Goal: Information Seeking & Learning: Learn about a topic

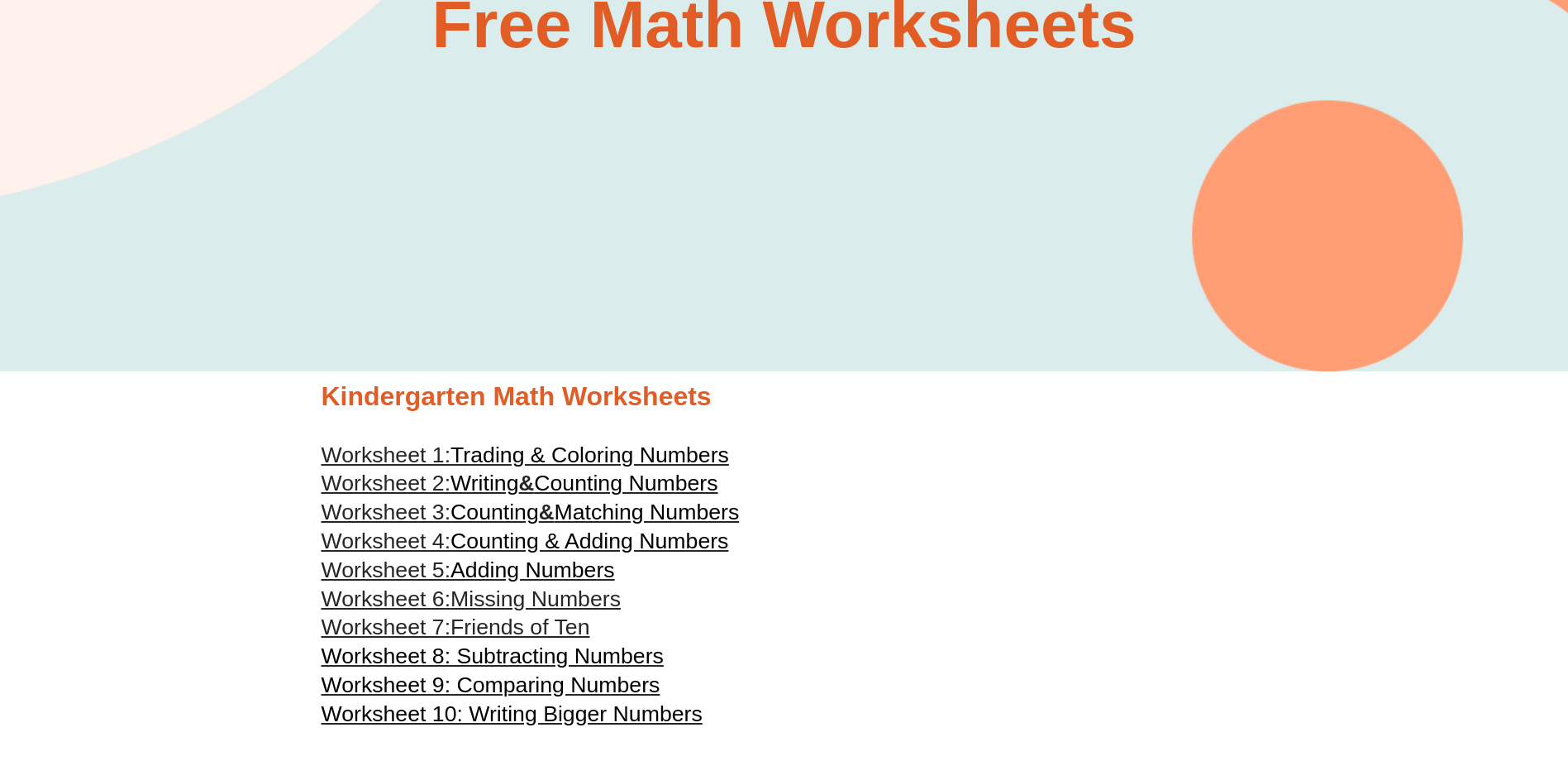
click at [533, 513] on span "Counting" at bounding box center [494, 512] width 89 height 25
click at [494, 543] on span "Counting & Adding Numbers" at bounding box center [589, 540] width 278 height 25
click at [528, 603] on span "Missing Numbers" at bounding box center [535, 598] width 170 height 25
click at [523, 659] on span "Worksheet 8: Subtracting Numbers" at bounding box center [492, 655] width 342 height 25
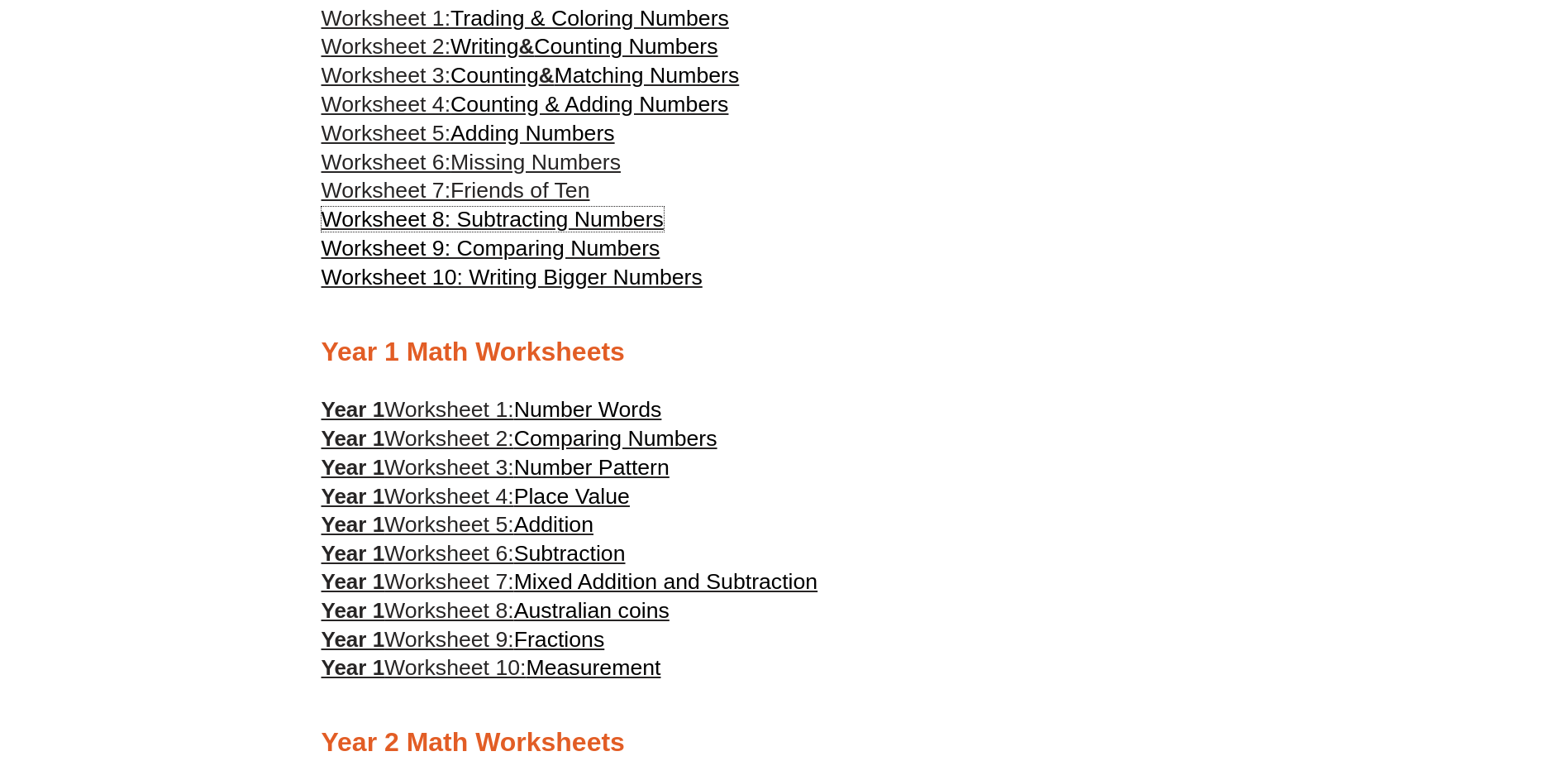
scroll to position [910, 0]
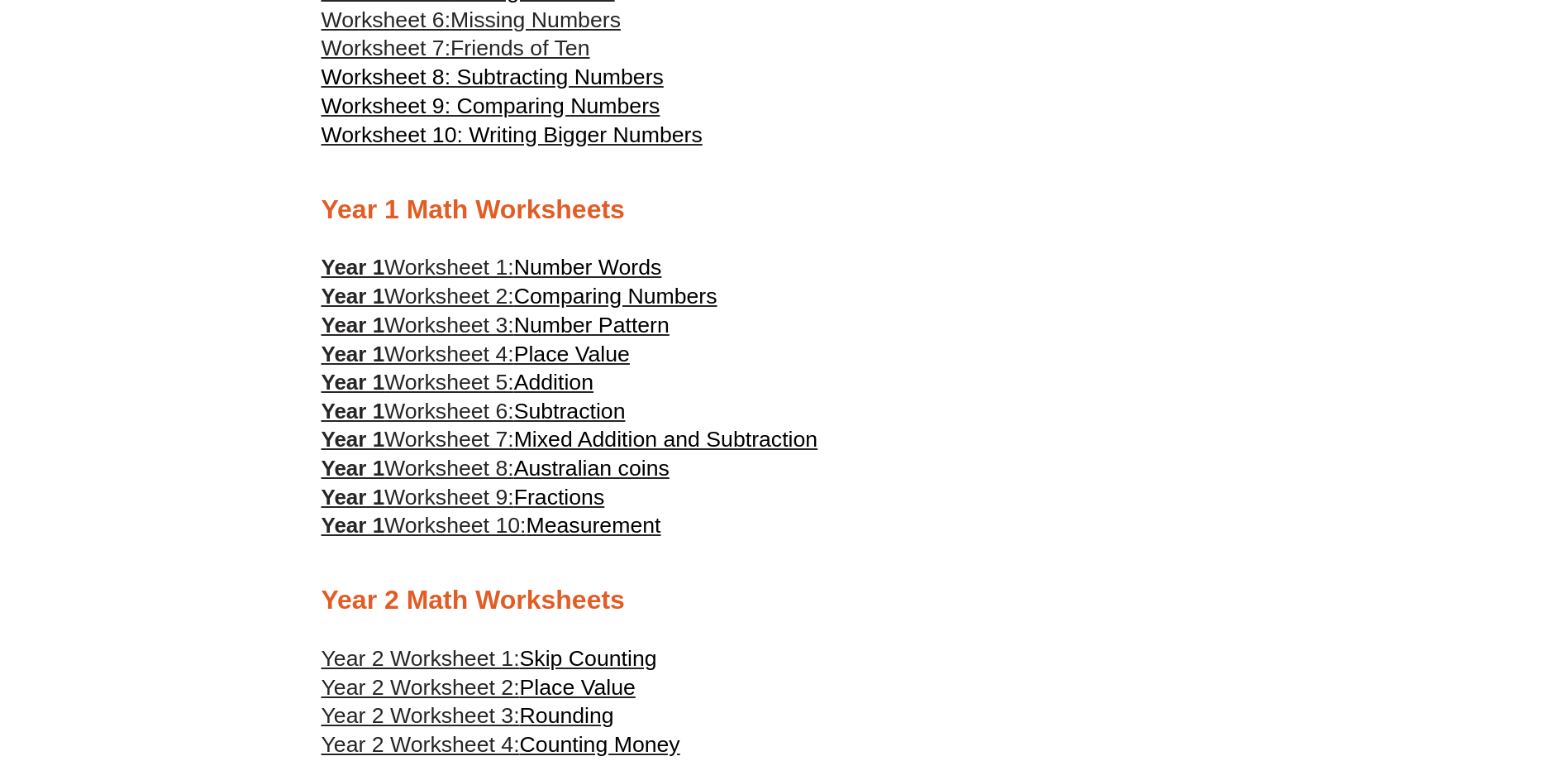
click at [603, 262] on span "Number Words" at bounding box center [587, 266] width 148 height 25
click at [569, 296] on span "Comparing Numbers" at bounding box center [615, 295] width 204 height 25
click at [548, 320] on span "Number Pattern" at bounding box center [592, 325] width 156 height 25
click at [560, 492] on span "Fractions" at bounding box center [560, 496] width 91 height 25
click at [533, 382] on span "Addition" at bounding box center [554, 381] width 79 height 25
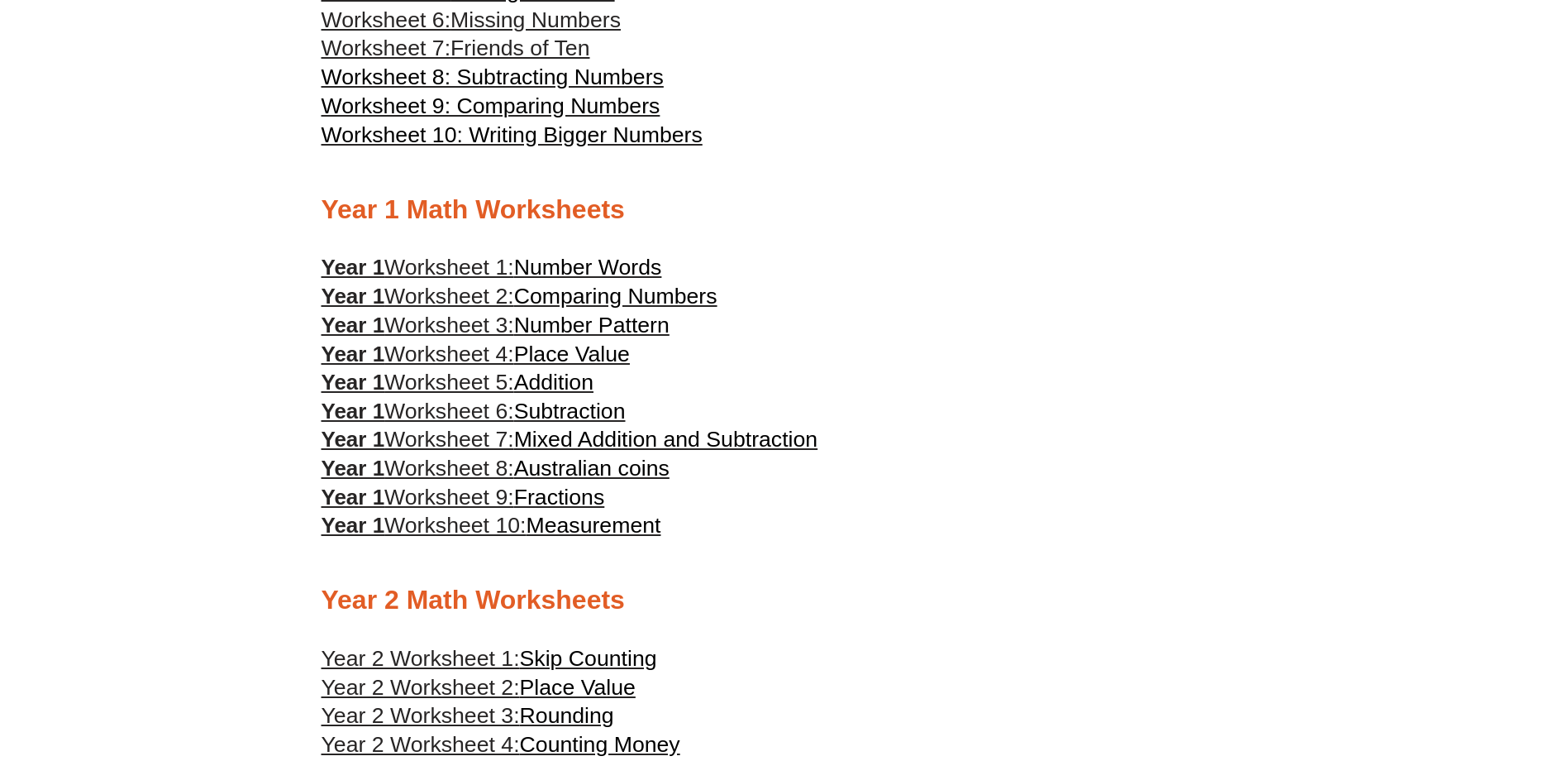
click at [638, 468] on span "Australian coins" at bounding box center [592, 468] width 156 height 25
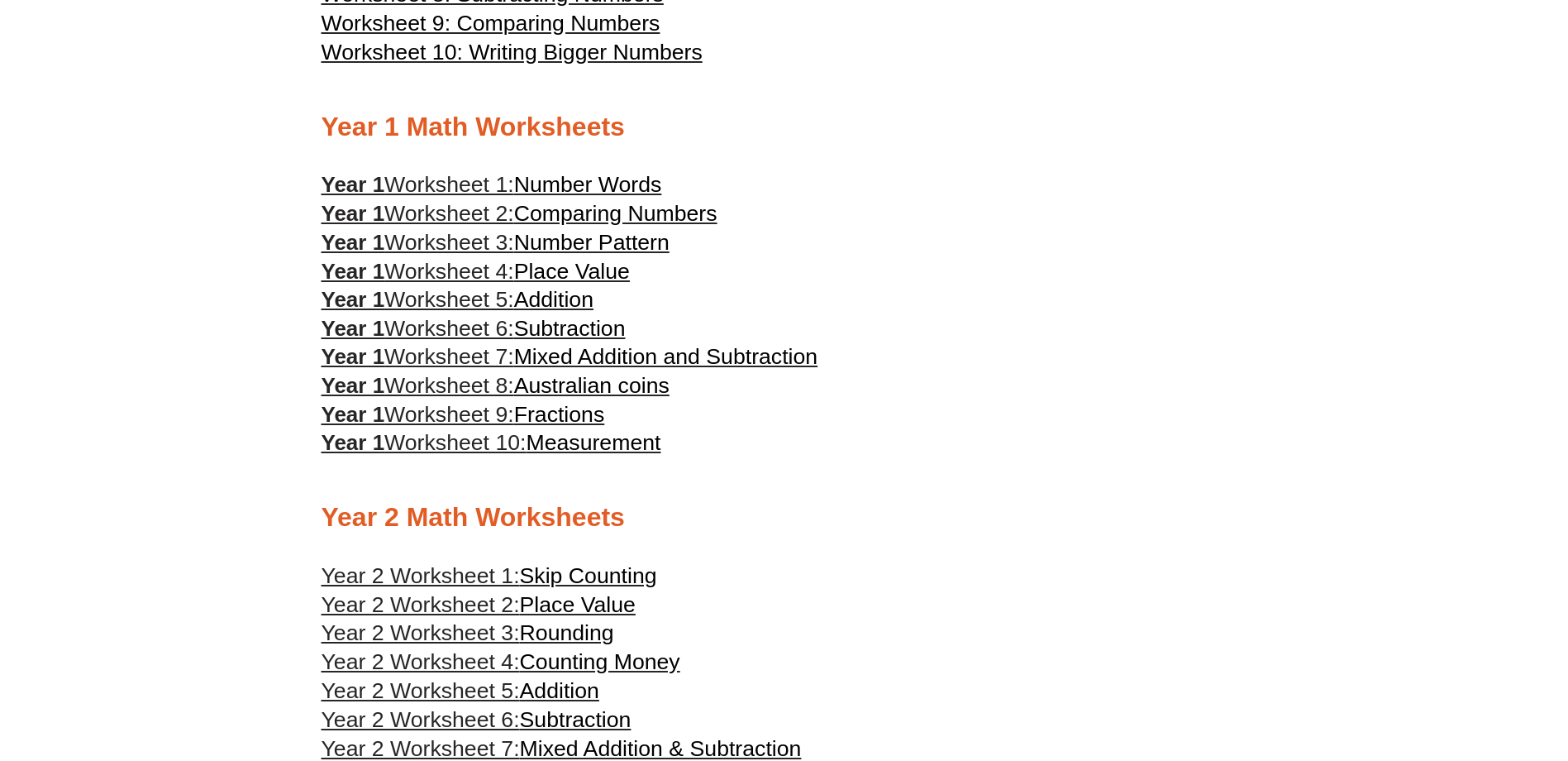
click at [544, 411] on span "Fractions" at bounding box center [560, 413] width 91 height 25
click at [595, 443] on span "Measurement" at bounding box center [593, 442] width 134 height 25
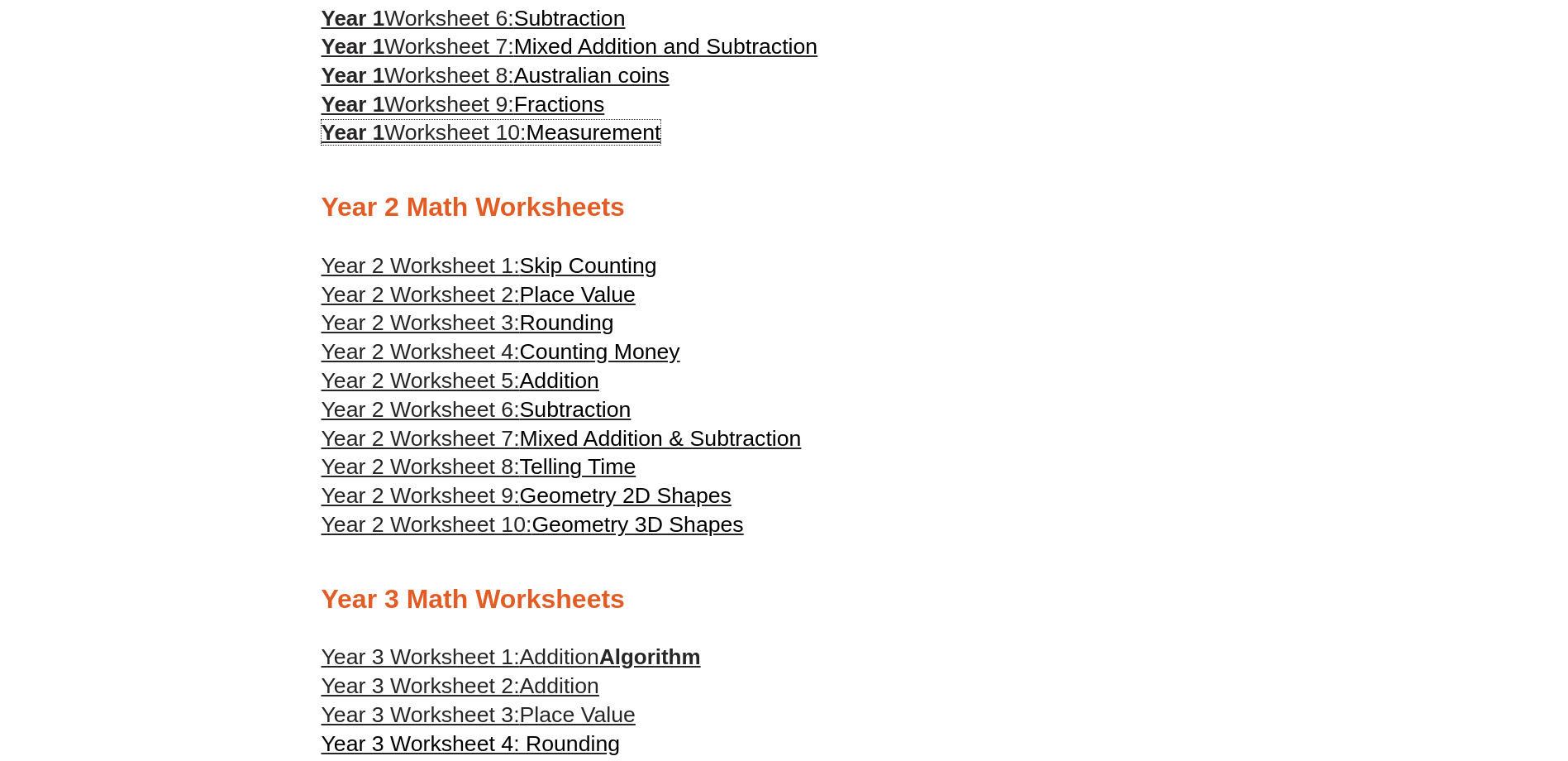
scroll to position [1323, 0]
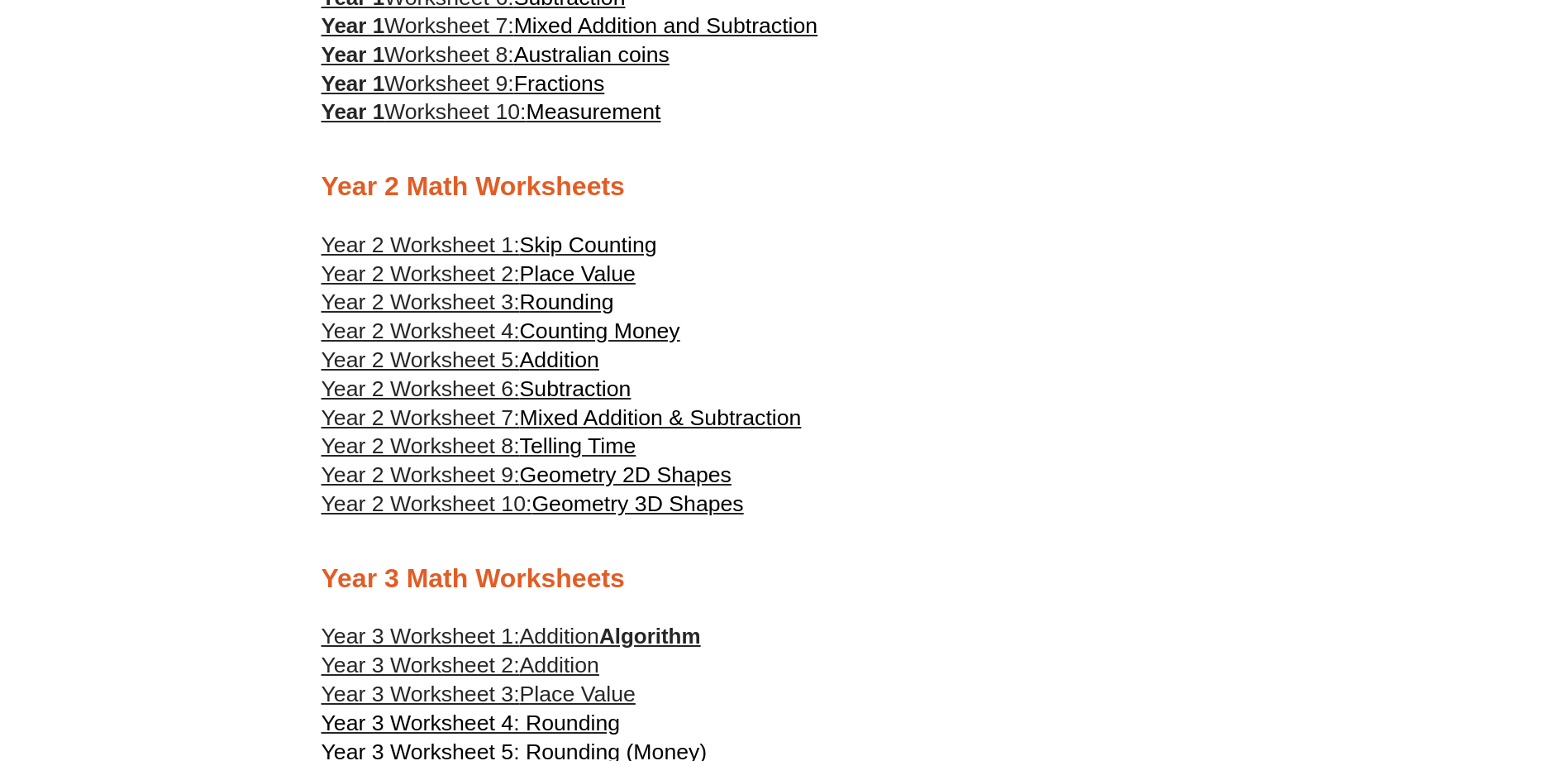
click at [578, 242] on span "Skip Counting" at bounding box center [588, 244] width 137 height 25
click at [570, 329] on span "Counting Money" at bounding box center [600, 331] width 161 height 25
click at [586, 301] on span "Rounding" at bounding box center [566, 301] width 94 height 25
click at [569, 416] on span "Mixed Addition & Subtraction" at bounding box center [660, 417] width 281 height 25
click at [611, 446] on span "Telling Time" at bounding box center [578, 445] width 117 height 25
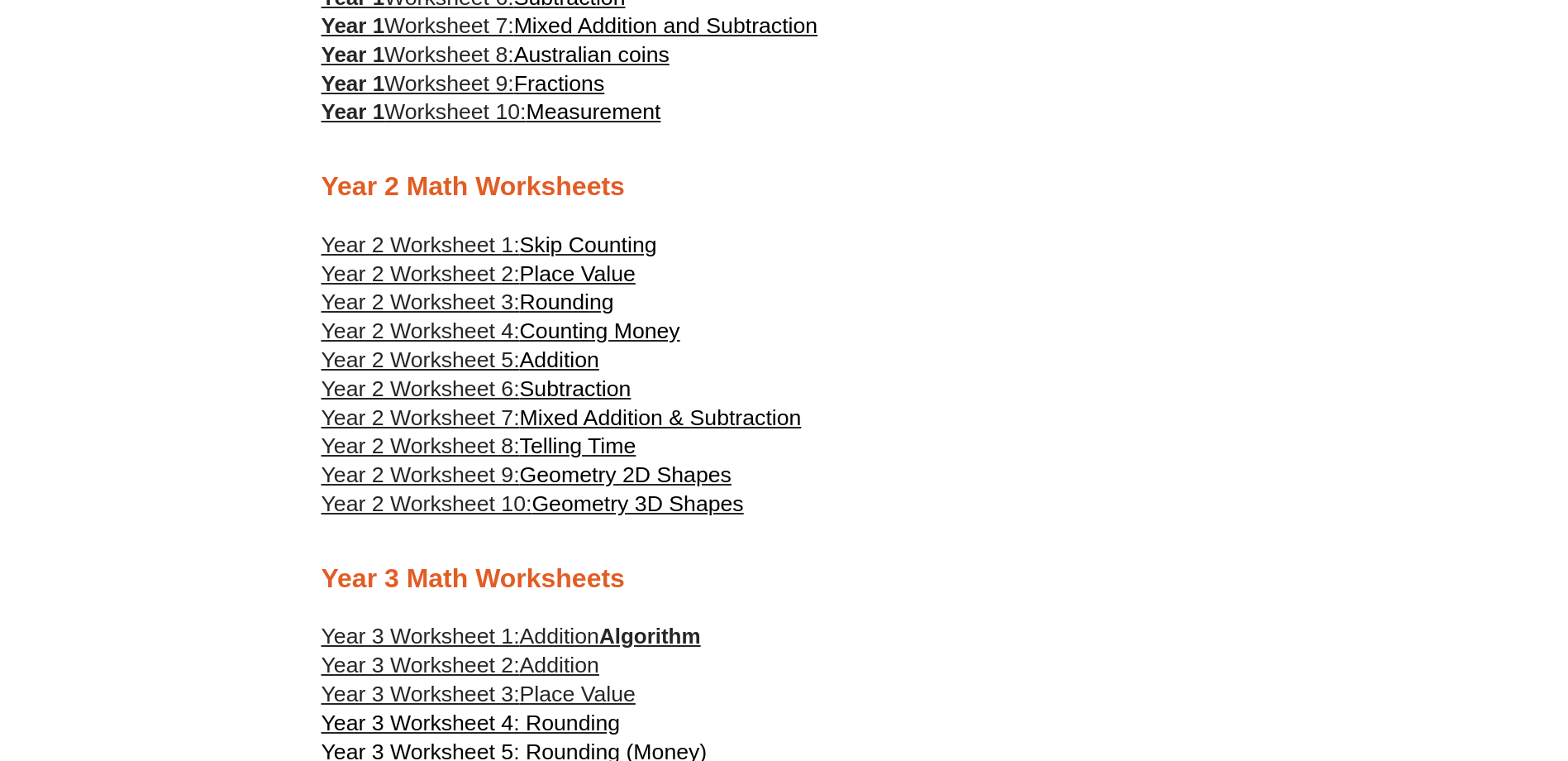
click at [598, 469] on span "Geometry 2D Shapes" at bounding box center [626, 474] width 211 height 25
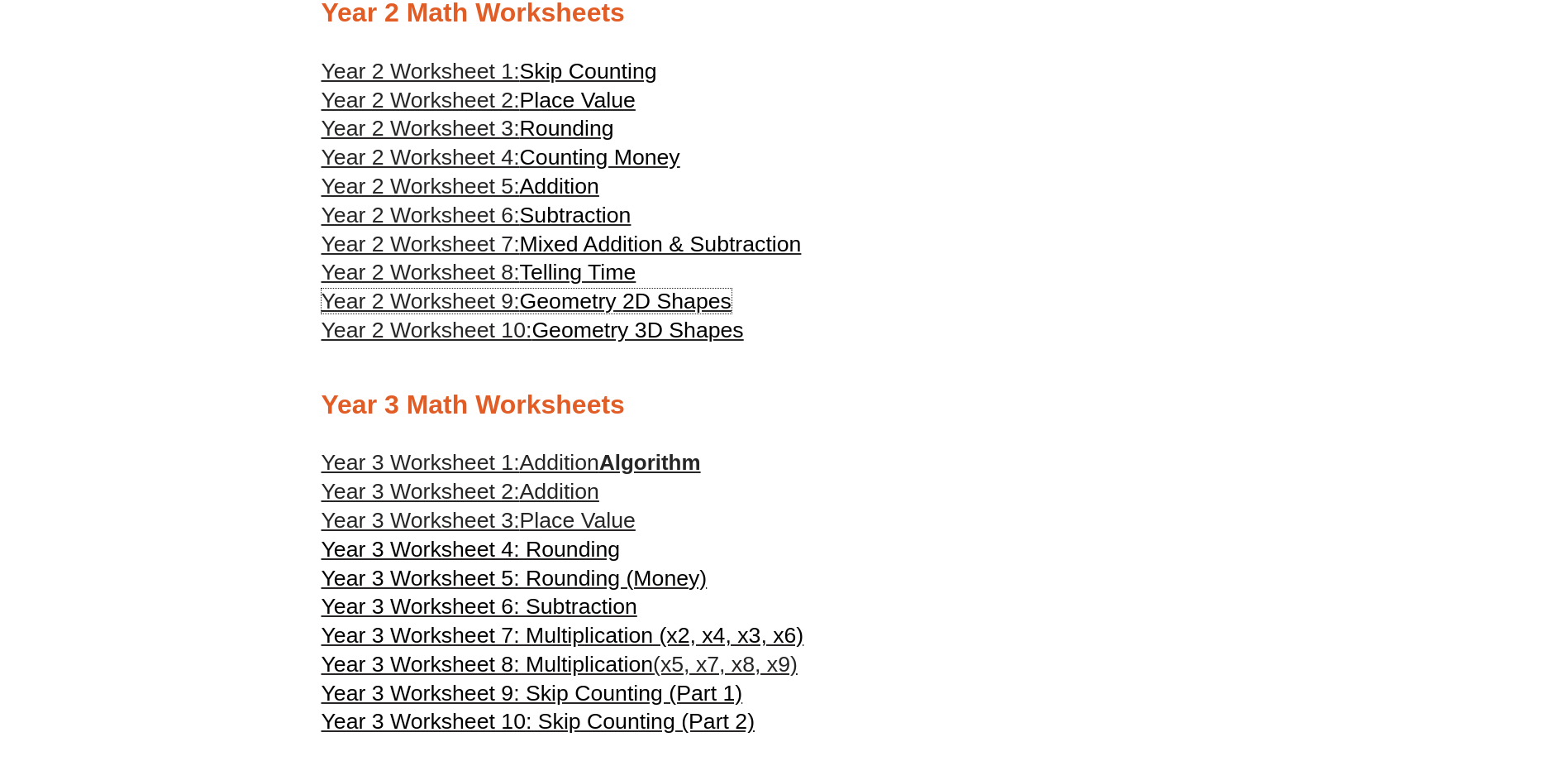
scroll to position [1571, 0]
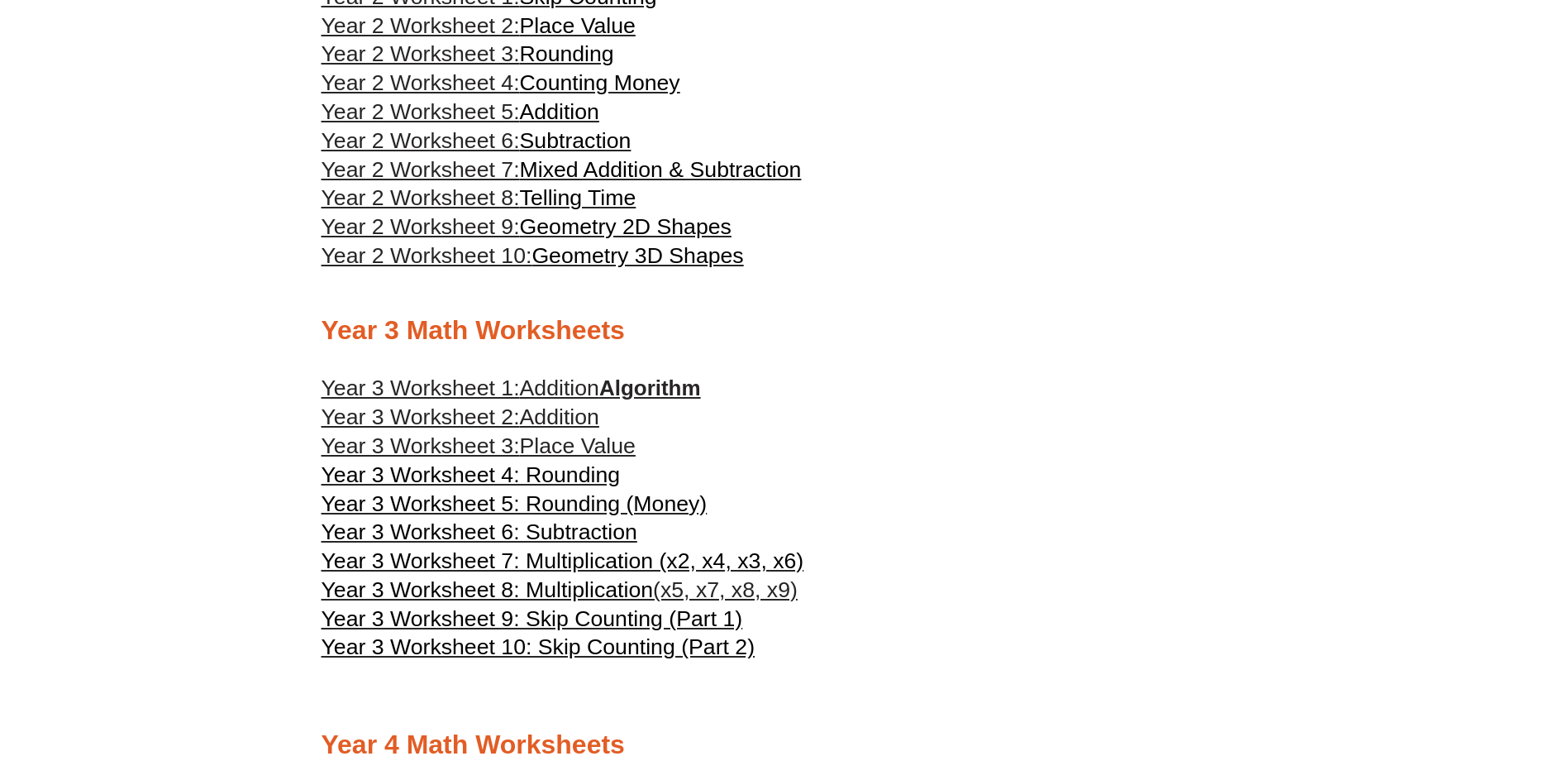
click at [585, 386] on span "Addition" at bounding box center [560, 387] width 79 height 25
click at [549, 418] on span "Addition" at bounding box center [560, 416] width 79 height 25
click at [585, 502] on span "Year 3 Worksheet 5: Rounding (Money)" at bounding box center [514, 503] width 386 height 25
click at [625, 617] on span "Year 3 Worksheet 9: Skip Counting (Part 1)" at bounding box center [532, 618] width 422 height 25
click at [638, 648] on span "Year 3 Worksheet 10: Skip Counting (Part 2)" at bounding box center [538, 646] width 434 height 25
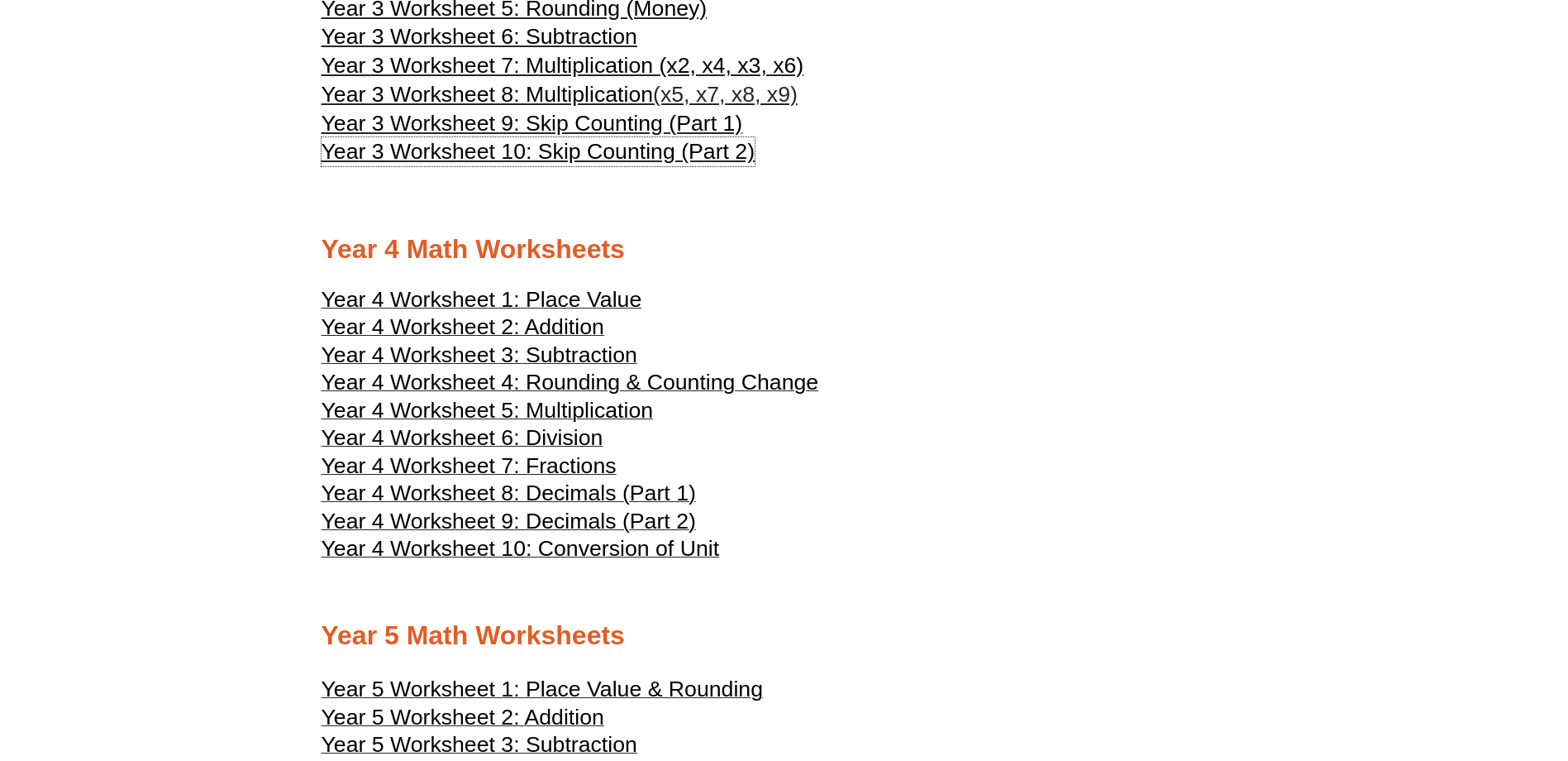
scroll to position [2067, 0]
click at [565, 329] on span "Year 4 Worksheet 2: Addition" at bounding box center [462, 326] width 282 height 25
click at [560, 468] on span "Year 4 Worksheet 7: Fractions" at bounding box center [468, 464] width 295 height 25
click at [544, 488] on span "Year 4 Worksheet 8: Decimals (Part 1)" at bounding box center [508, 491] width 374 height 25
click at [621, 546] on span "Year 4 Worksheet 10: Conversion of Unit" at bounding box center [520, 547] width 398 height 25
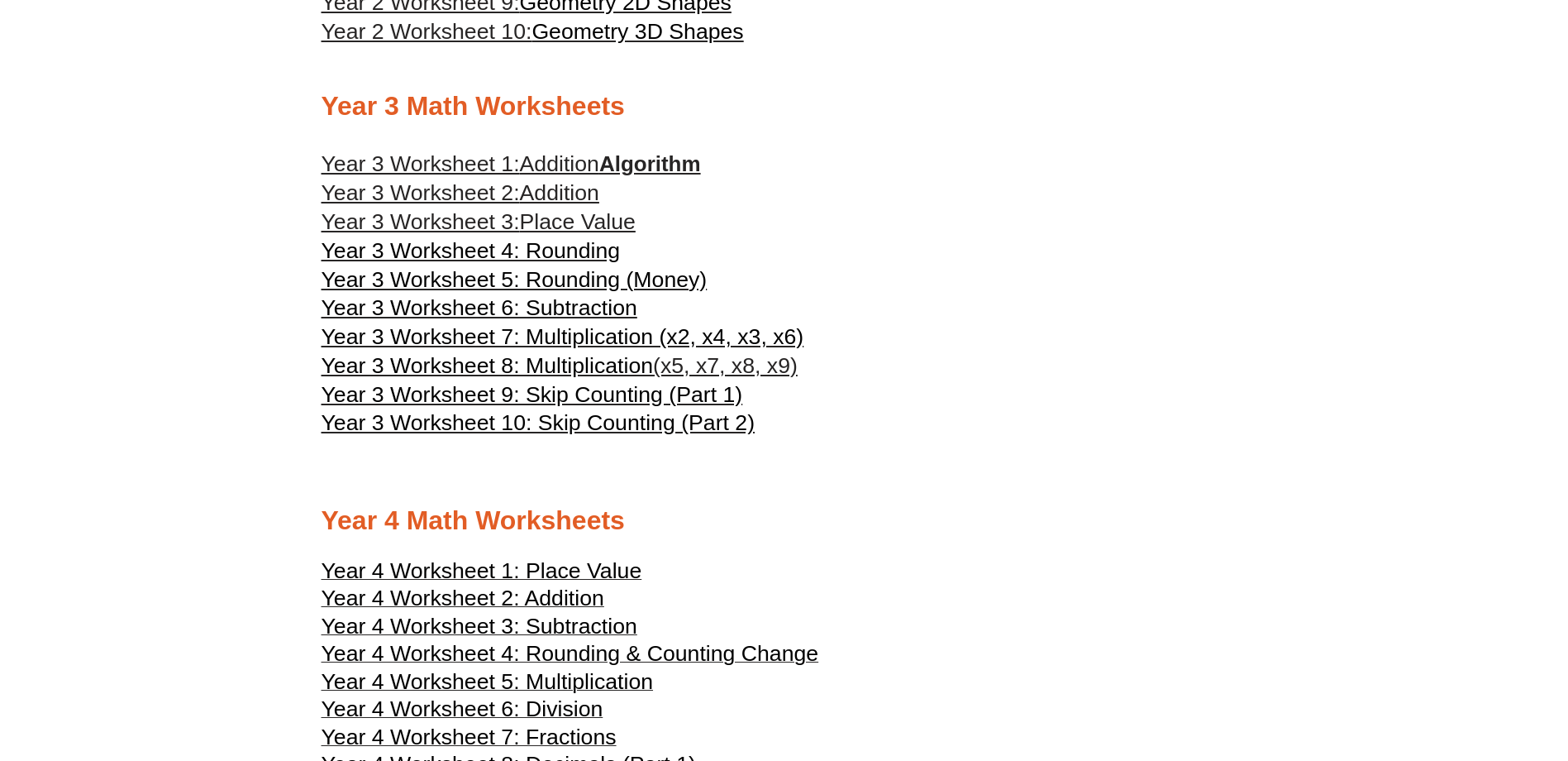
scroll to position [1737, 0]
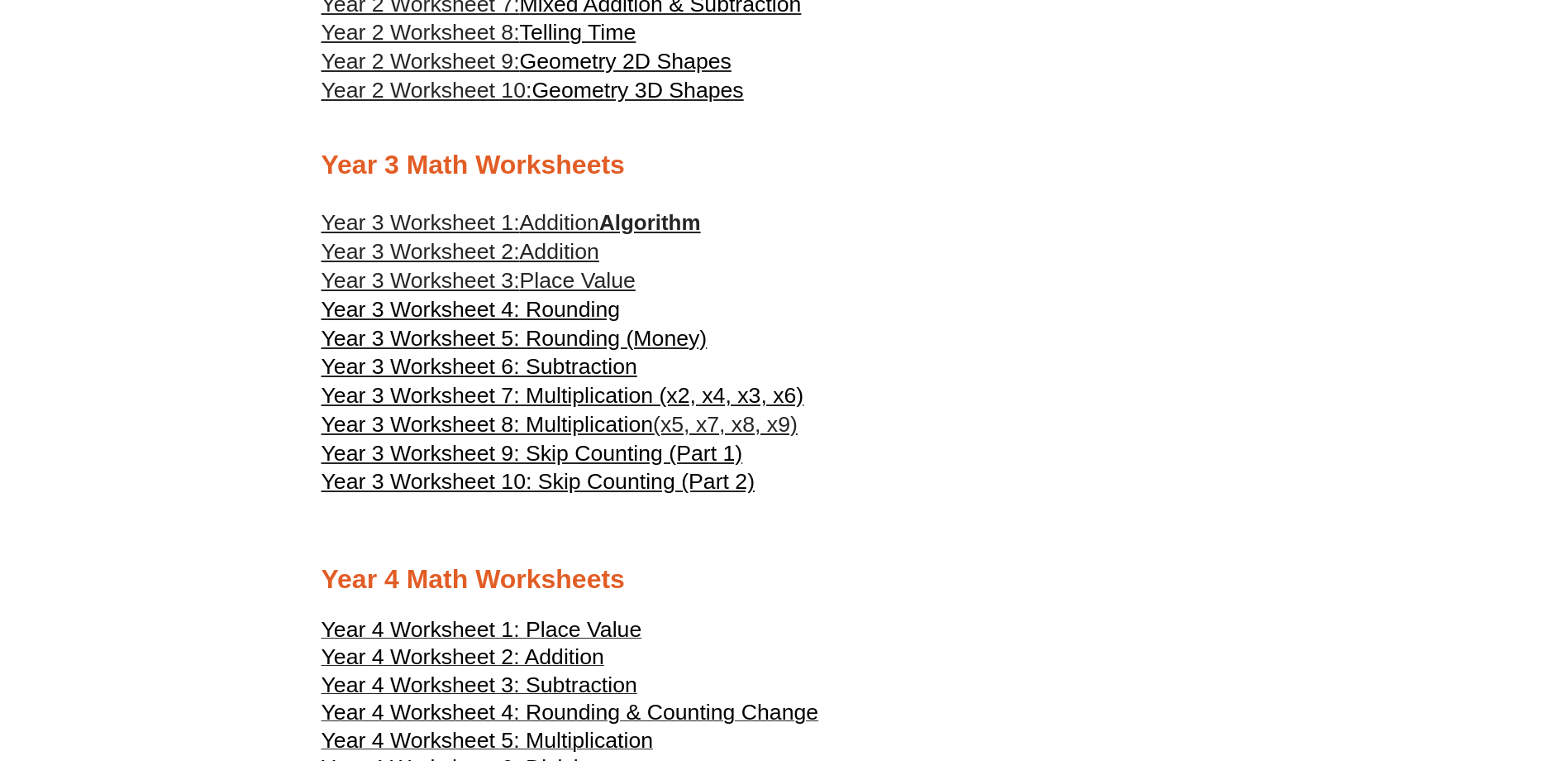
click at [601, 394] on span "Year 3 Worksheet 7: Multiplication (x2, x4, x3, x6)" at bounding box center [562, 395] width 483 height 25
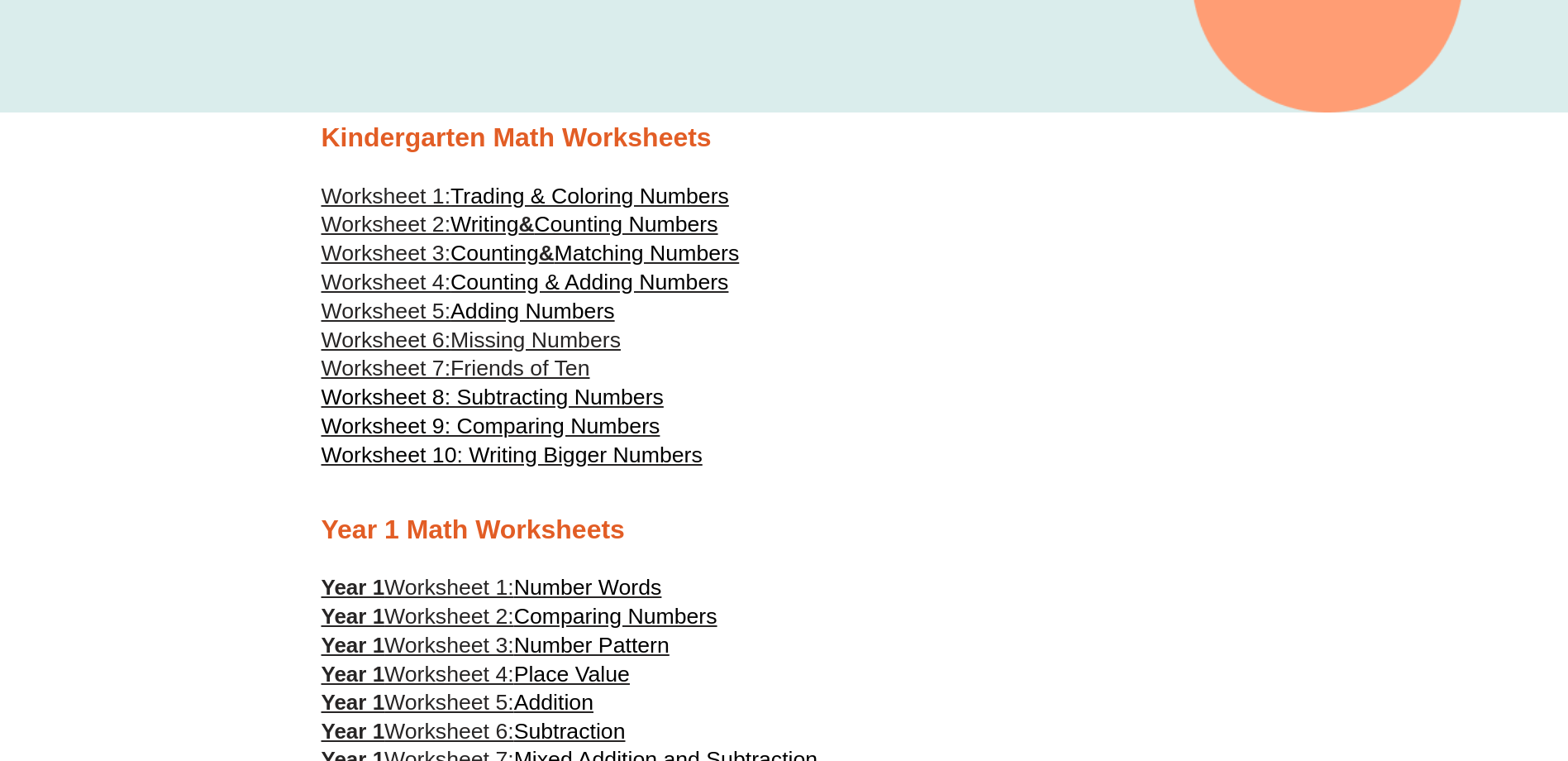
scroll to position [827, 0]
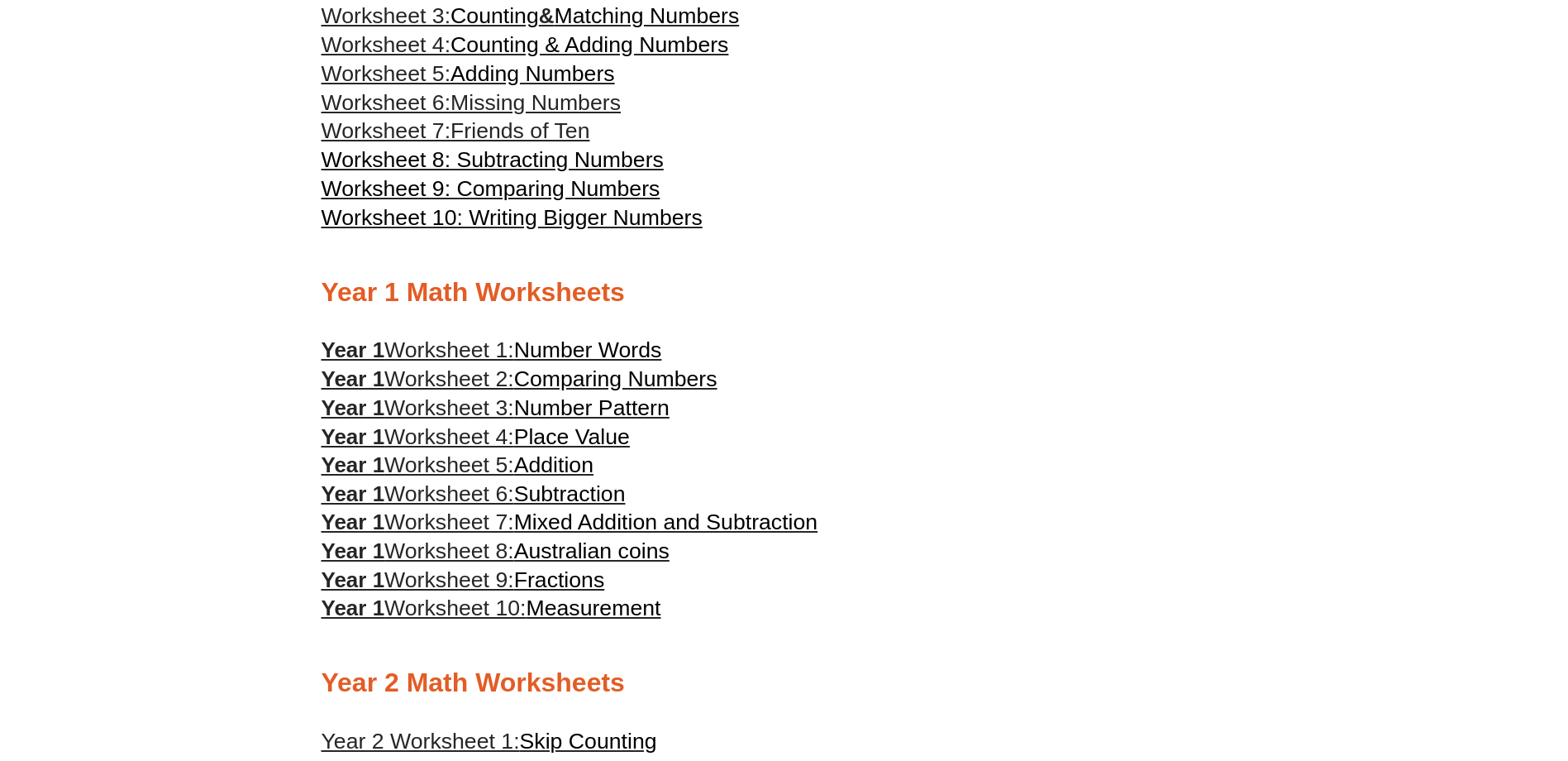
click at [569, 378] on span "Comparing Numbers" at bounding box center [615, 378] width 204 height 25
click at [570, 546] on span "Australian coins" at bounding box center [592, 550] width 156 height 25
click at [546, 579] on span "Fractions" at bounding box center [560, 579] width 91 height 25
